Goal: Transaction & Acquisition: Purchase product/service

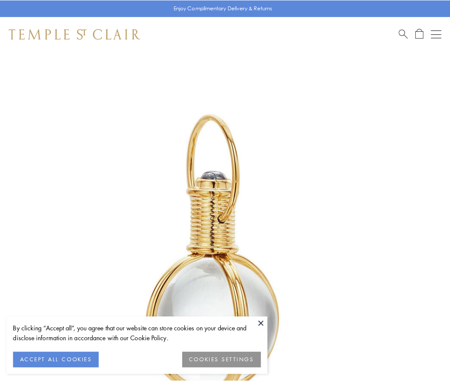
scroll to position [224, 0]
